Goal: Book appointment/travel/reservation

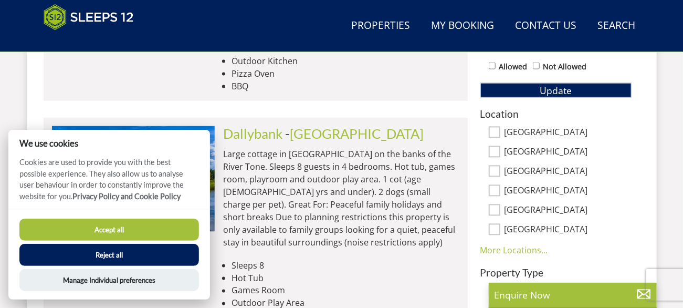
scroll to position [639, 0]
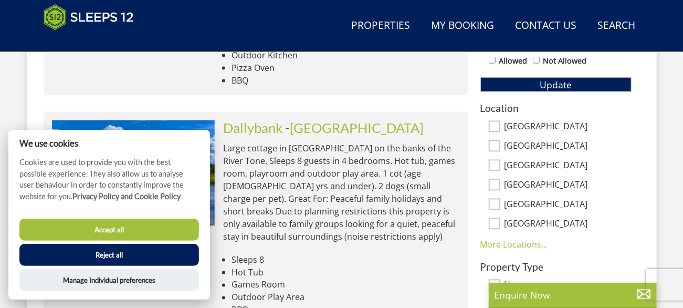
click at [90, 257] on button "Reject all" at bounding box center [109, 255] width 180 height 22
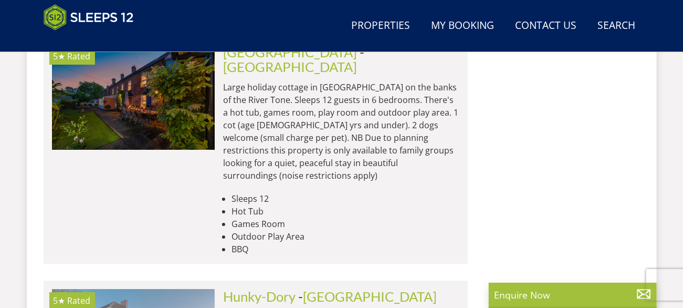
scroll to position [3517, 0]
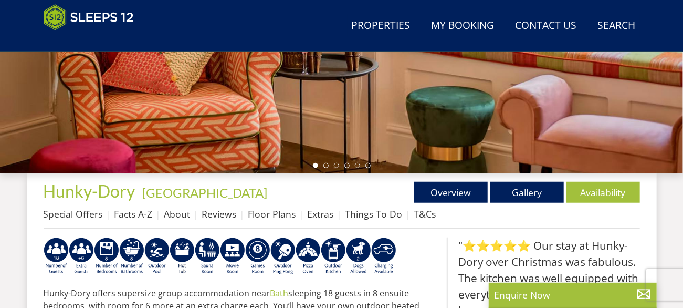
scroll to position [315, 0]
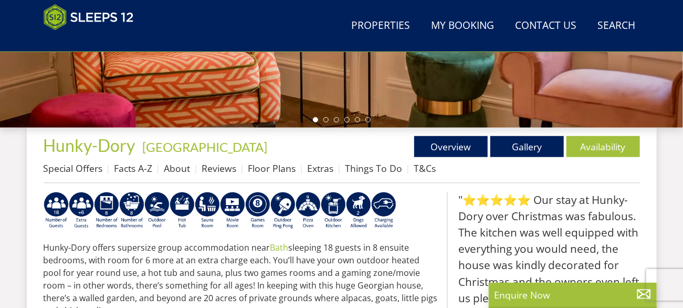
click at [526, 157] on div "Properties [GEOGRAPHIC_DATA] - [GEOGRAPHIC_DATA] Overview Gallery Availability …" at bounding box center [342, 159] width 596 height 47
click at [525, 154] on link "Gallery" at bounding box center [526, 146] width 73 height 21
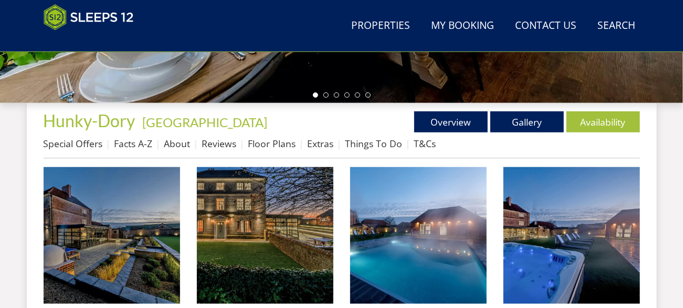
scroll to position [372, 0]
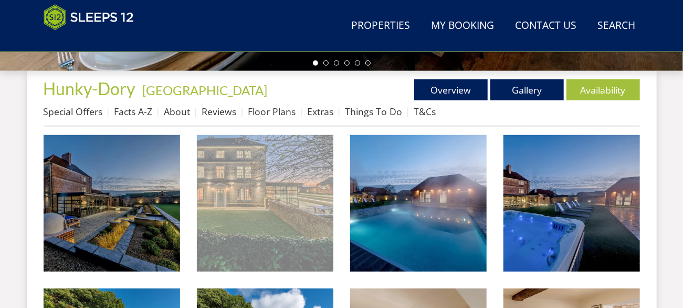
click at [273, 233] on img at bounding box center [265, 203] width 136 height 136
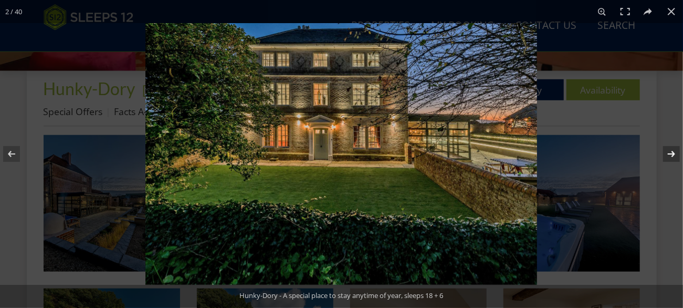
click at [675, 153] on button at bounding box center [664, 154] width 37 height 52
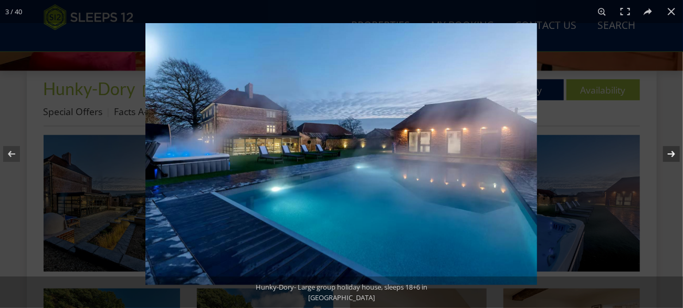
click at [675, 153] on button at bounding box center [664, 154] width 37 height 52
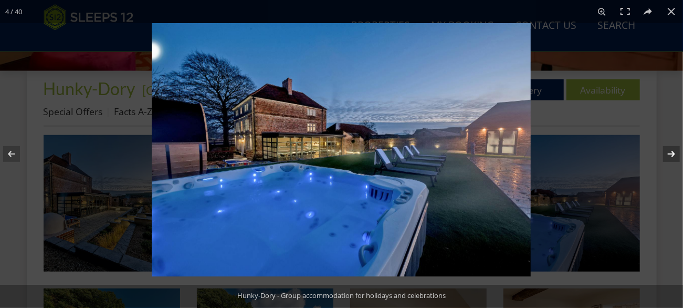
click at [674, 153] on button at bounding box center [664, 154] width 37 height 52
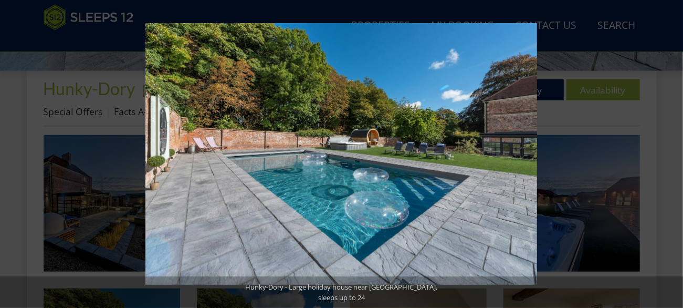
click at [672, 153] on button at bounding box center [664, 154] width 37 height 52
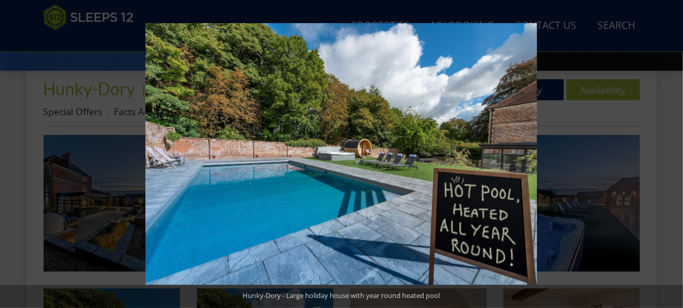
click at [672, 153] on button at bounding box center [664, 154] width 37 height 52
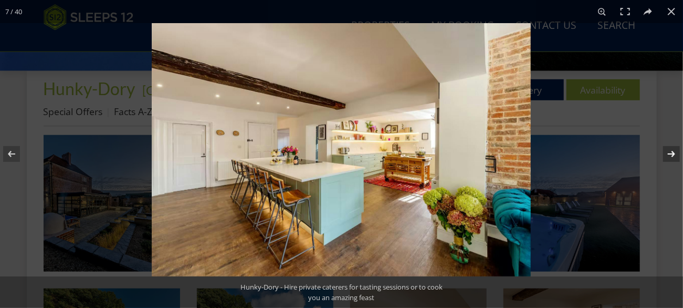
click at [671, 154] on button at bounding box center [664, 154] width 37 height 52
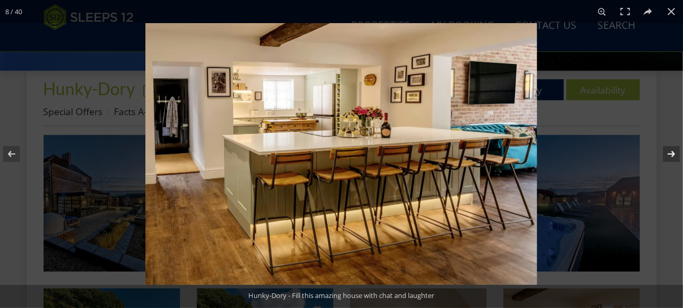
click at [662, 160] on button at bounding box center [664, 154] width 37 height 52
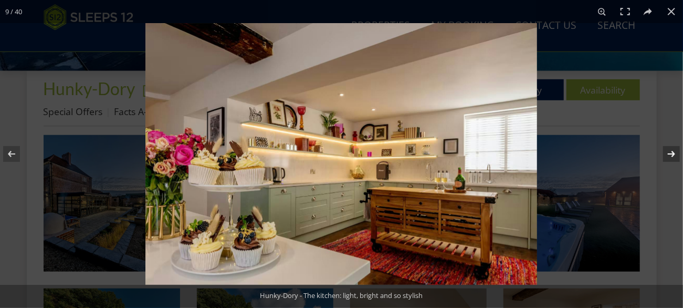
click at [662, 160] on button at bounding box center [664, 154] width 37 height 52
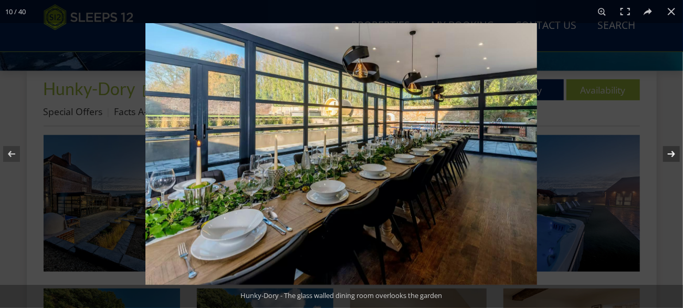
click at [662, 160] on button at bounding box center [664, 154] width 37 height 52
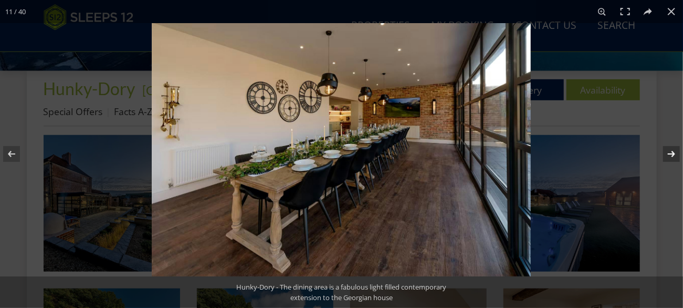
click at [662, 160] on button at bounding box center [664, 154] width 37 height 52
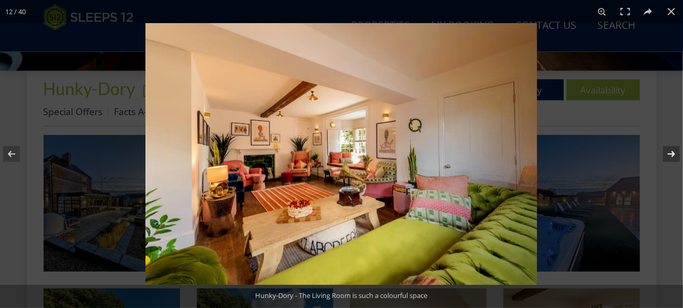
click at [659, 161] on button at bounding box center [664, 154] width 37 height 52
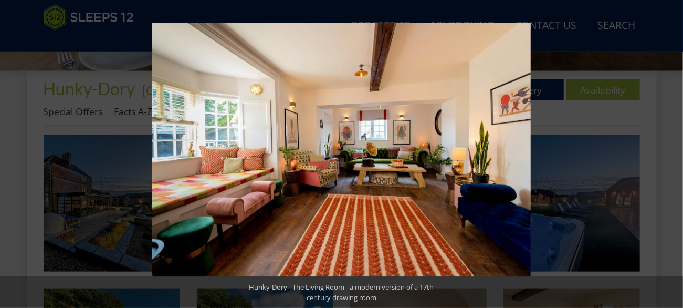
click at [659, 161] on button at bounding box center [664, 154] width 37 height 52
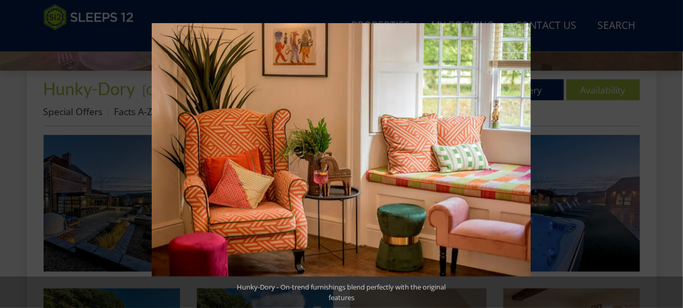
click at [659, 161] on button at bounding box center [664, 154] width 37 height 52
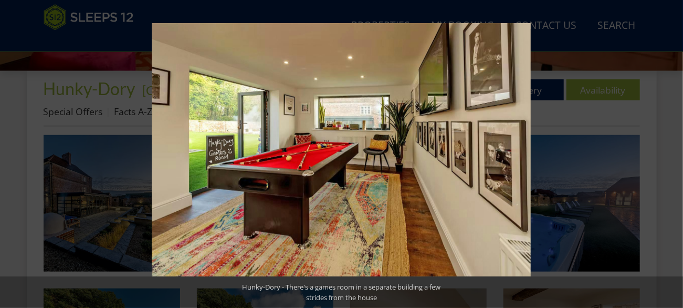
click at [659, 161] on button at bounding box center [664, 154] width 37 height 52
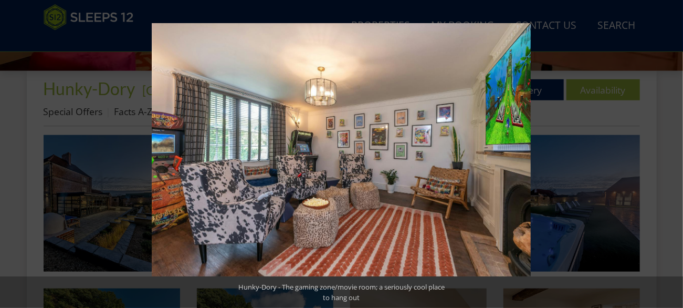
click at [659, 161] on button at bounding box center [664, 154] width 37 height 52
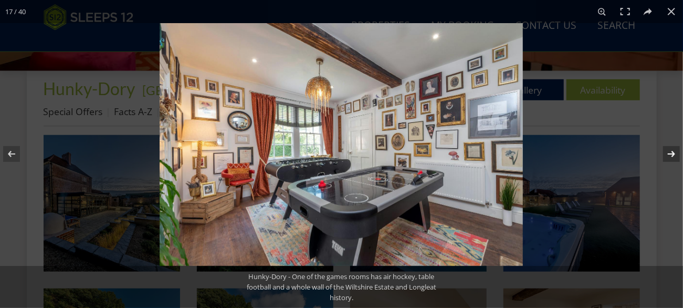
click at [659, 161] on button at bounding box center [664, 154] width 37 height 52
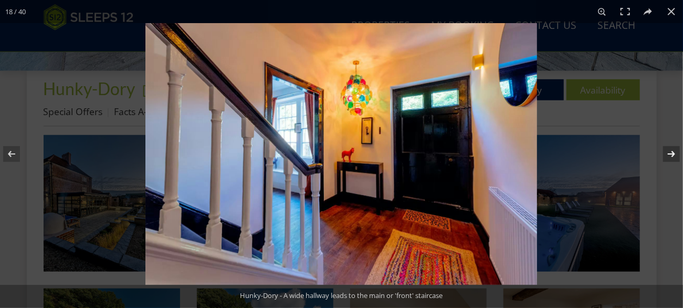
click at [658, 162] on button at bounding box center [664, 154] width 37 height 52
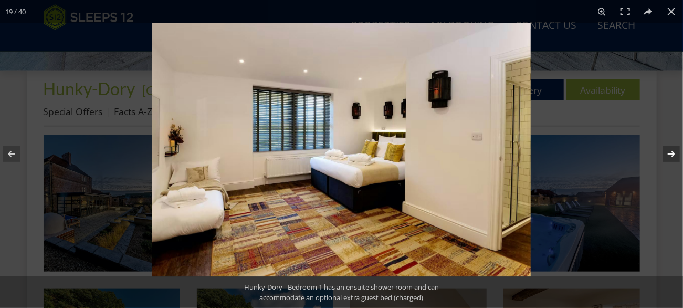
click at [657, 162] on button at bounding box center [664, 154] width 37 height 52
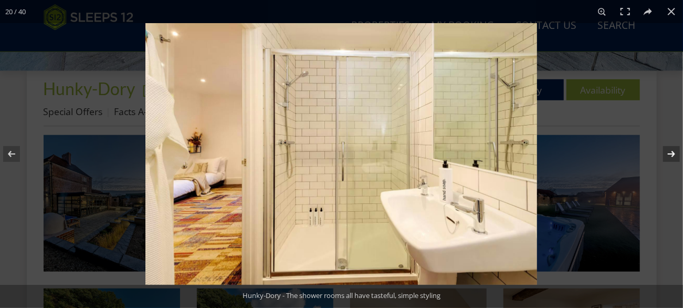
click at [656, 163] on button at bounding box center [664, 154] width 37 height 52
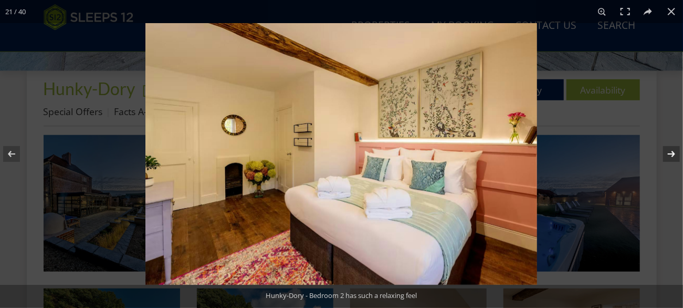
click at [656, 163] on button at bounding box center [664, 154] width 37 height 52
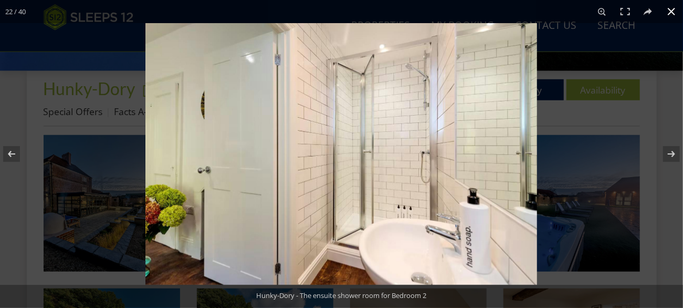
click at [668, 13] on button at bounding box center [671, 11] width 23 height 23
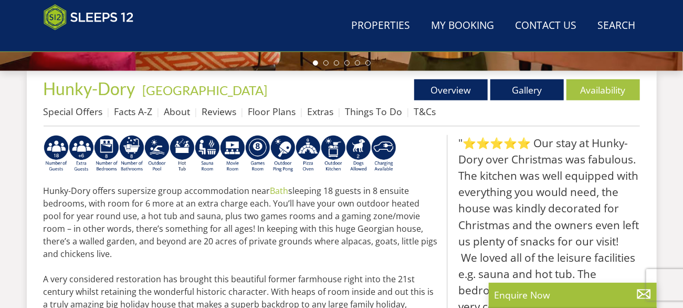
scroll to position [678, 0]
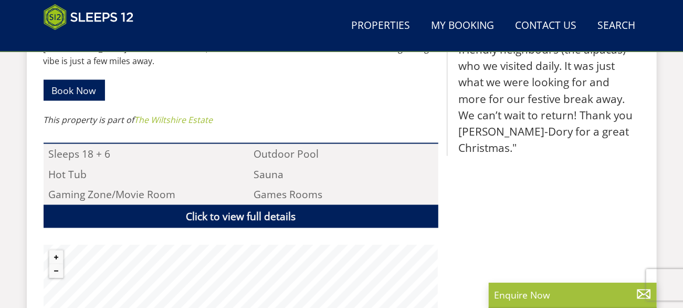
scroll to position [3517, 0]
